Goal: Go to known website: Access a specific website the user already knows

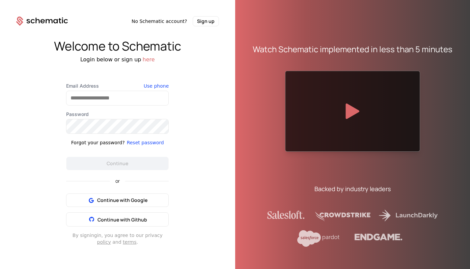
click at [95, 111] on label "Password" at bounding box center [117, 114] width 102 height 7
click at [111, 187] on div "or Continue with Google Continue with Github" at bounding box center [117, 198] width 102 height 56
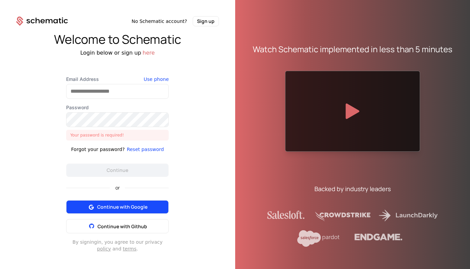
click at [99, 212] on button "Continue with Google" at bounding box center [117, 206] width 102 height 13
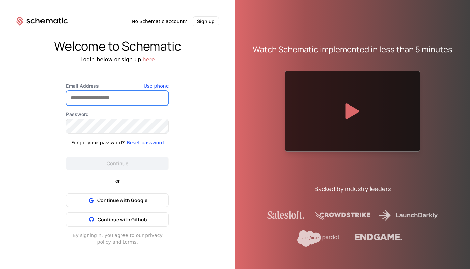
click at [111, 100] on input "Email Address" at bounding box center [117, 98] width 102 height 14
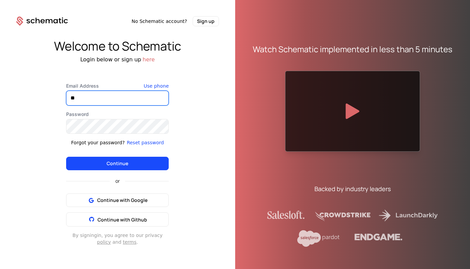
type input "**********"
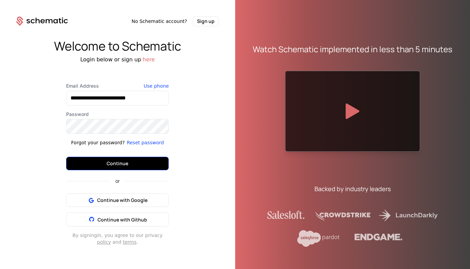
click at [118, 162] on button "Continue" at bounding box center [117, 163] width 102 height 13
click at [137, 168] on button "Continue" at bounding box center [117, 163] width 102 height 13
